Goal: Contribute content

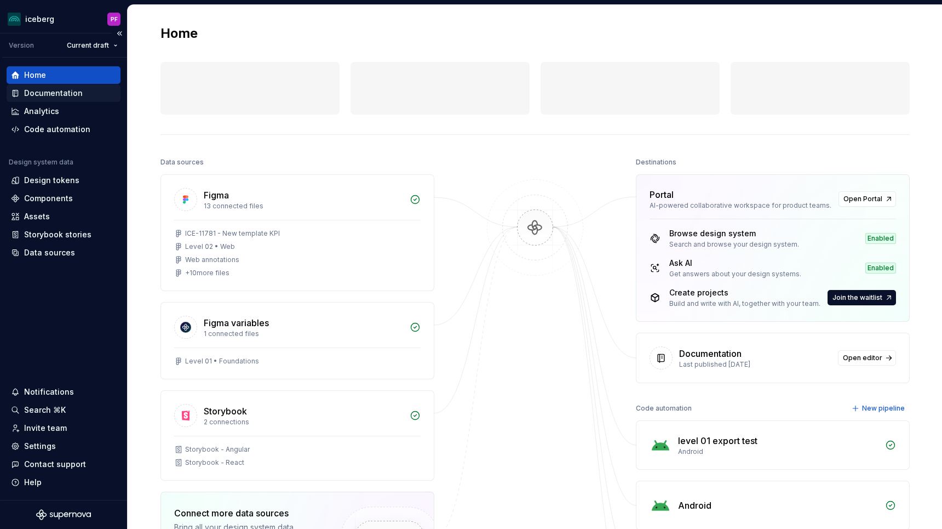
click at [77, 98] on div "Documentation" at bounding box center [53, 93] width 59 height 11
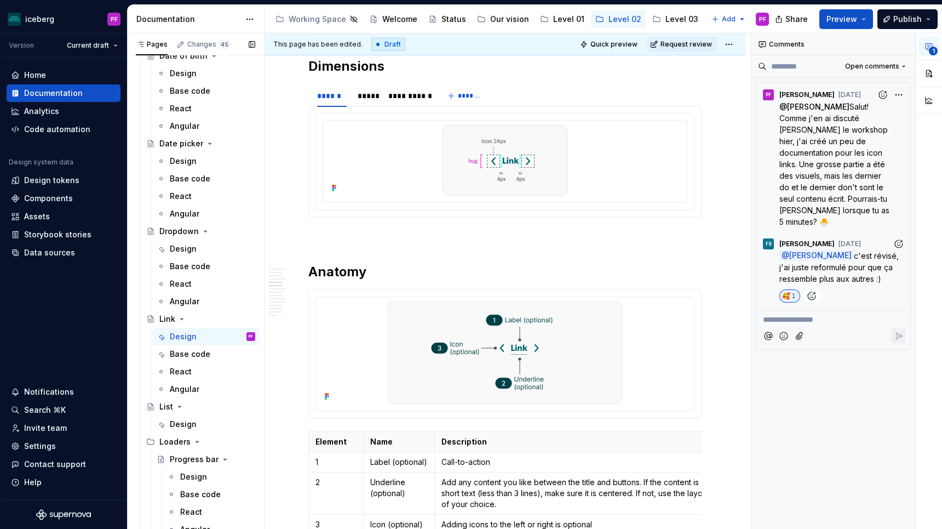
scroll to position [963, 0]
click at [357, 237] on p at bounding box center [504, 236] width 393 height 13
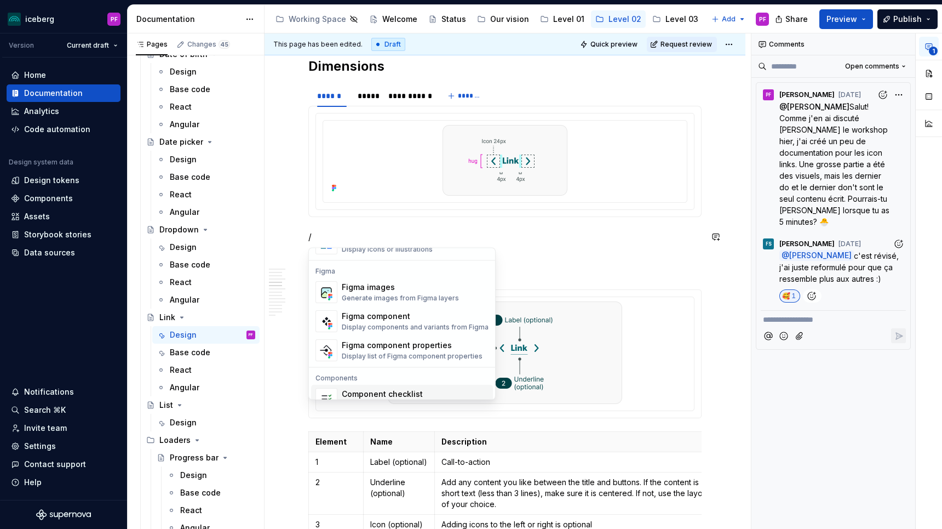
scroll to position [1017, 0]
click at [363, 314] on div "Figma component" at bounding box center [415, 315] width 147 height 11
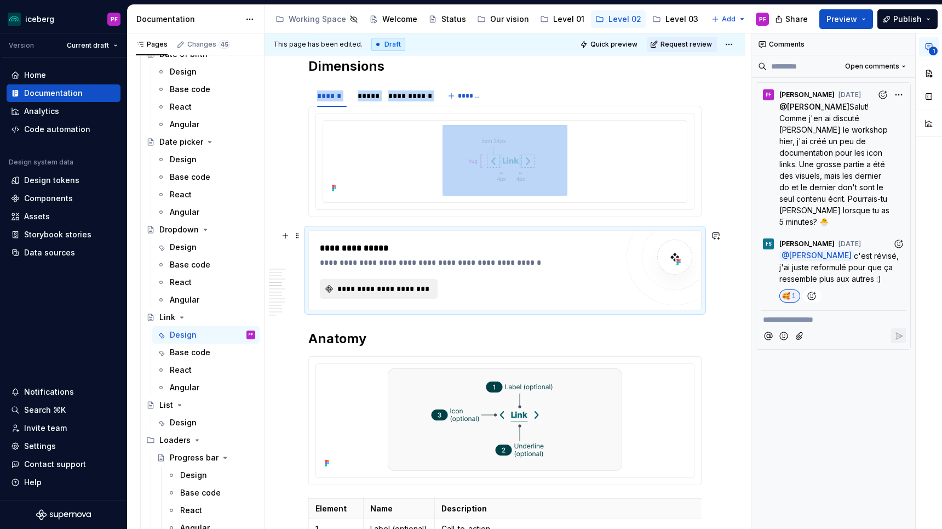
click at [351, 290] on span "**********" at bounding box center [383, 288] width 95 height 11
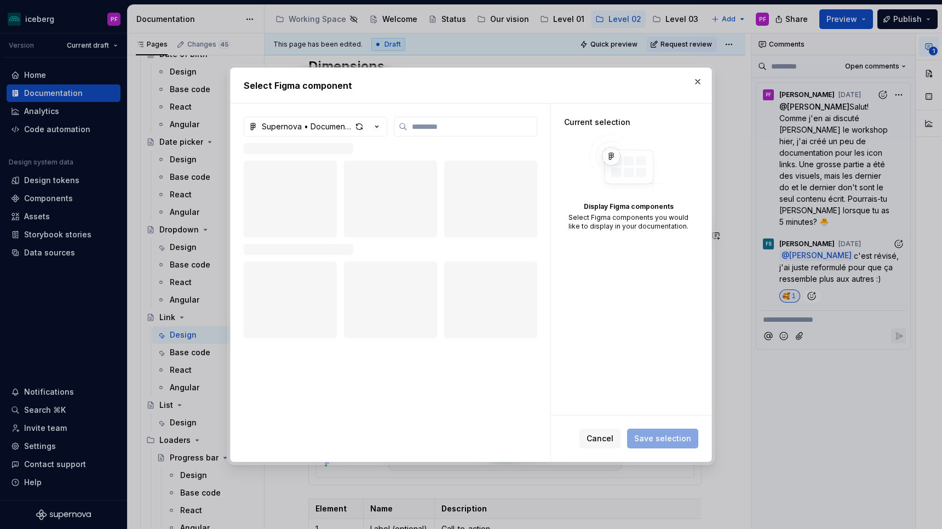
type textarea "*"
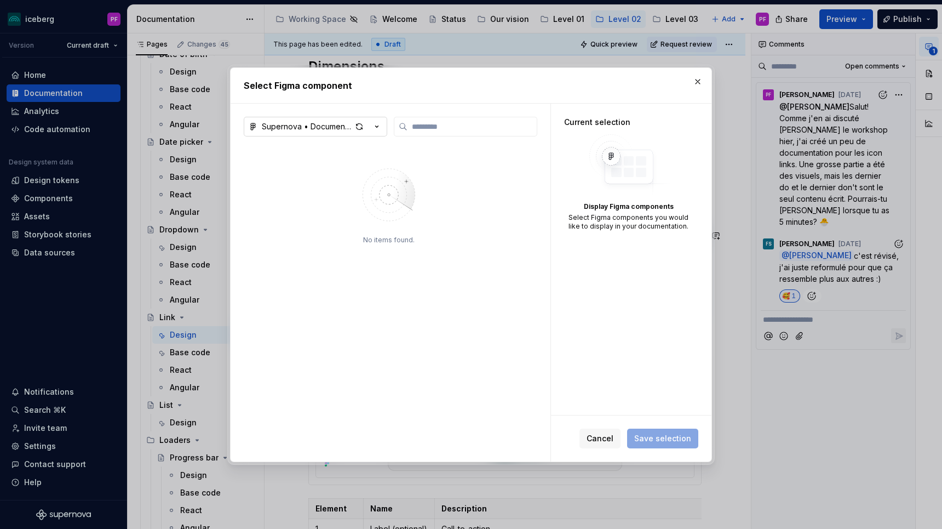
click at [370, 125] on div "button" at bounding box center [367, 126] width 31 height 15
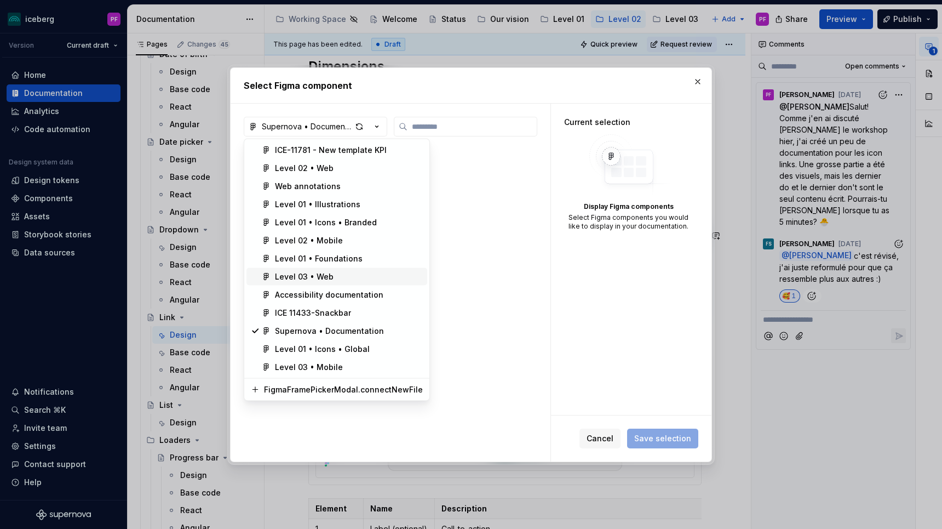
click at [316, 272] on div "Level 03 • Web" at bounding box center [304, 276] width 59 height 11
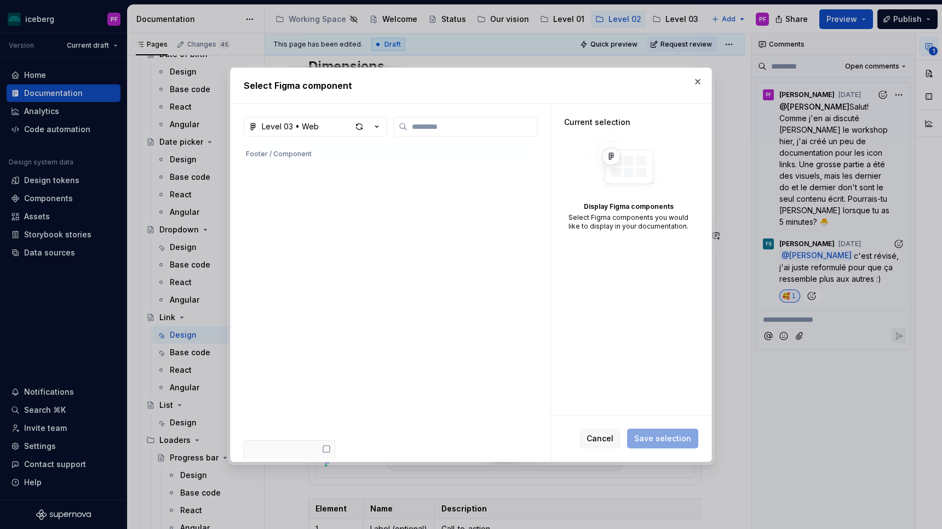
scroll to position [0, 0]
type input "*******"
click at [324, 132] on button "Level 03 • Web" at bounding box center [316, 127] width 144 height 20
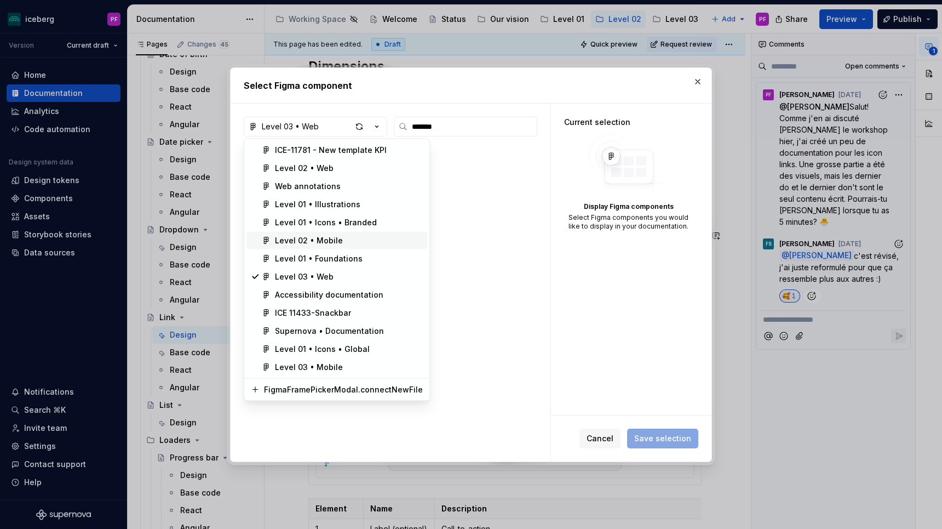
click at [296, 242] on div "Level 02 • Mobile" at bounding box center [309, 240] width 68 height 11
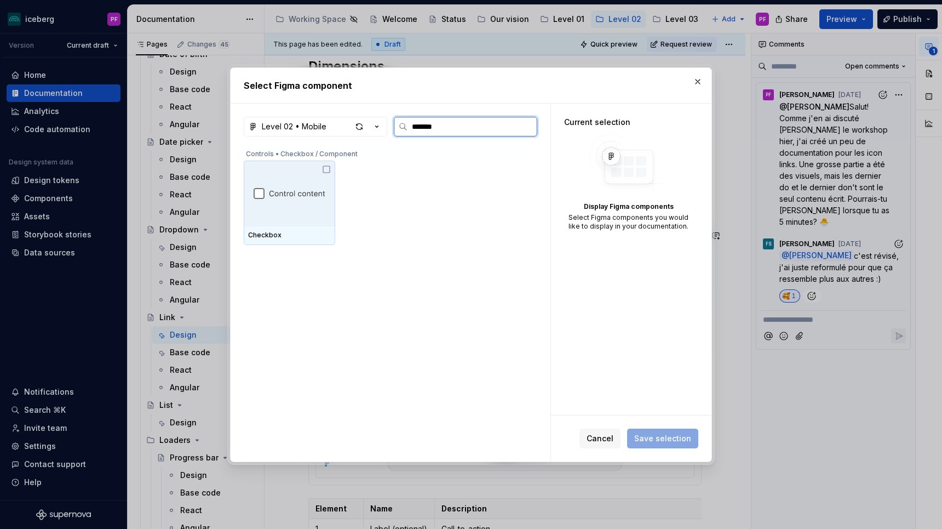
click at [306, 186] on div at bounding box center [290, 194] width 92 height 66
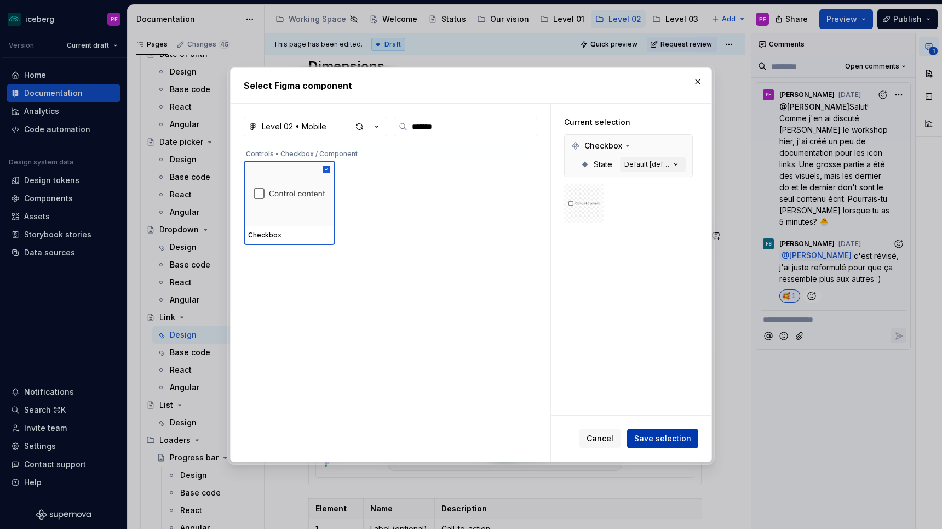
click at [667, 443] on button "Save selection" at bounding box center [662, 438] width 71 height 20
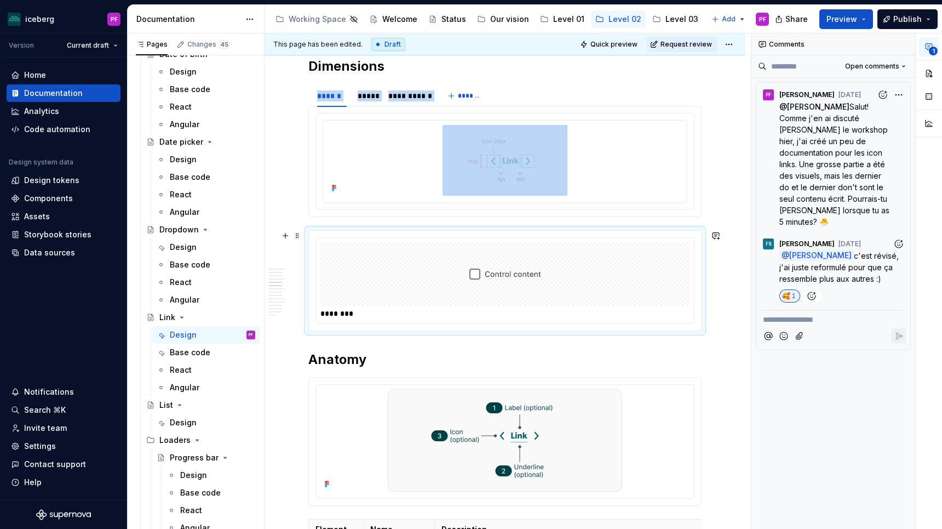
click at [478, 270] on img at bounding box center [506, 274] width 72 height 55
click at [478, 273] on img at bounding box center [506, 274] width 72 height 55
click at [837, 12] on button "Preview" at bounding box center [847, 19] width 54 height 20
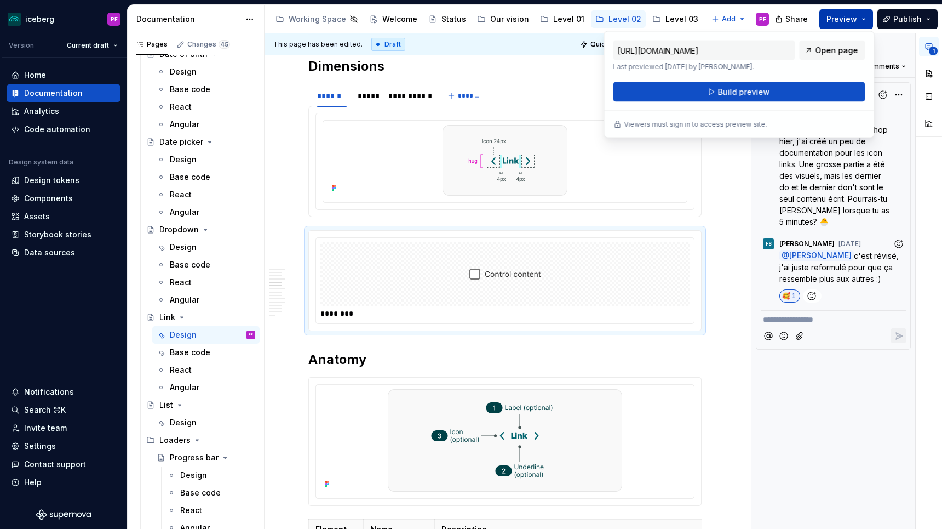
click at [842, 14] on span "Preview" at bounding box center [842, 19] width 31 height 11
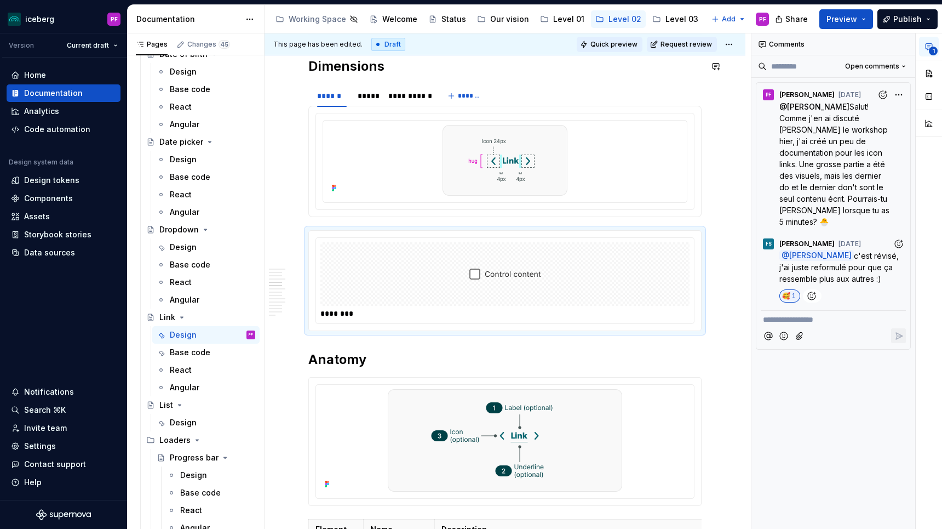
click at [637, 46] on span "Quick preview" at bounding box center [614, 44] width 47 height 9
click at [623, 46] on span "Quick preview" at bounding box center [614, 44] width 47 height 9
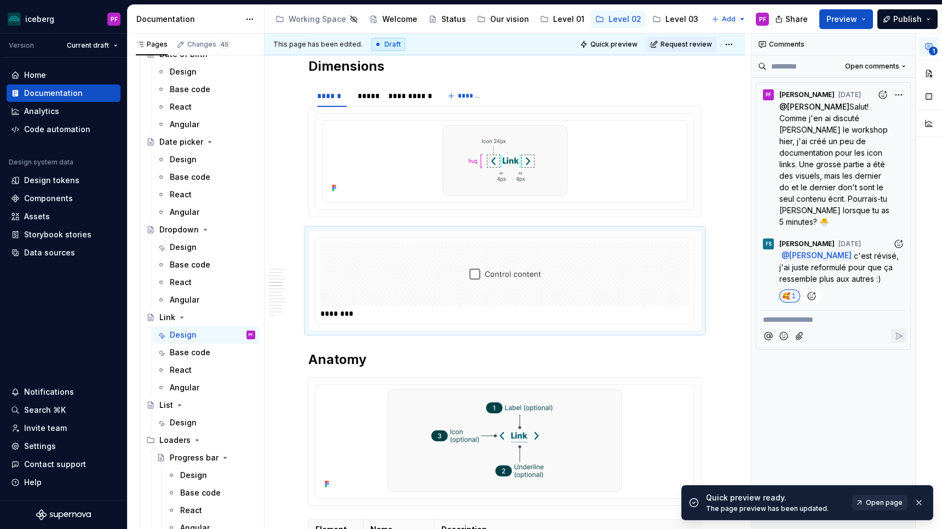
click at [877, 503] on span "Open page" at bounding box center [884, 502] width 37 height 9
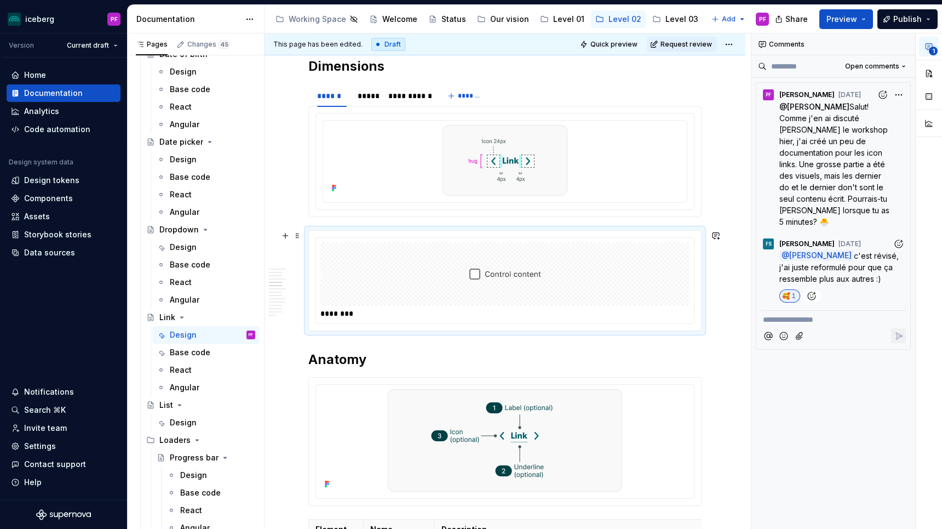
click at [328, 327] on div "********" at bounding box center [505, 281] width 392 height 100
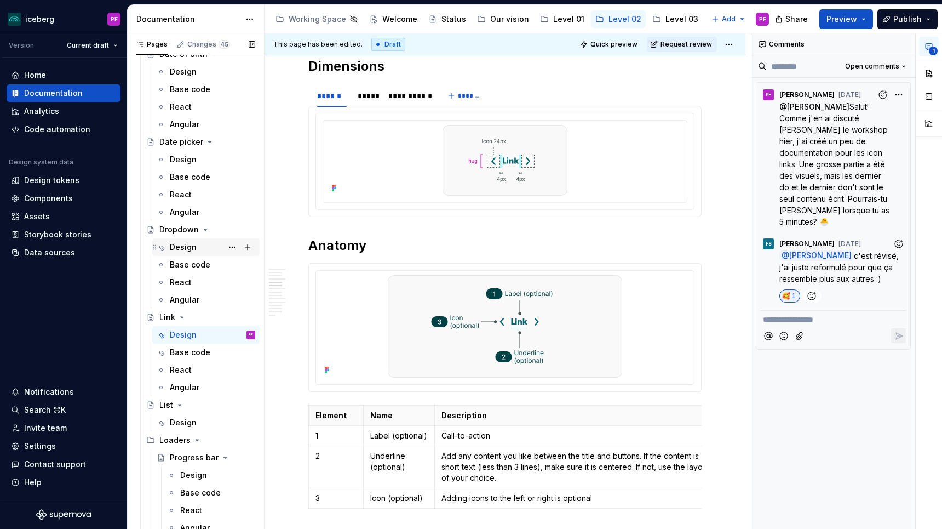
type textarea "*"
